Goal: Find specific page/section: Find specific page/section

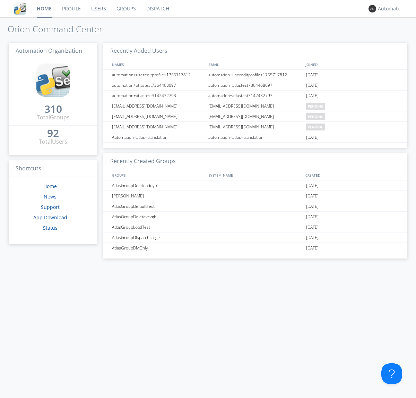
click at [157, 9] on link "Dispatch" at bounding box center [157, 8] width 33 height 17
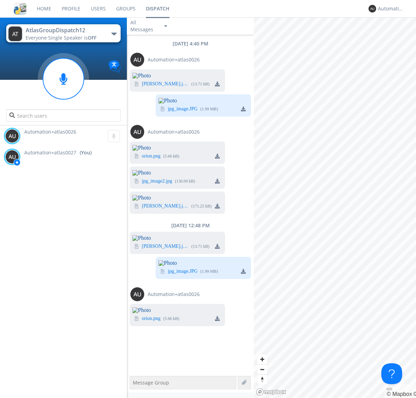
scroll to position [688, 0]
click at [389, 9] on div "Automation+atlas0027" at bounding box center [391, 8] width 26 height 7
